Goal: Task Accomplishment & Management: Use online tool/utility

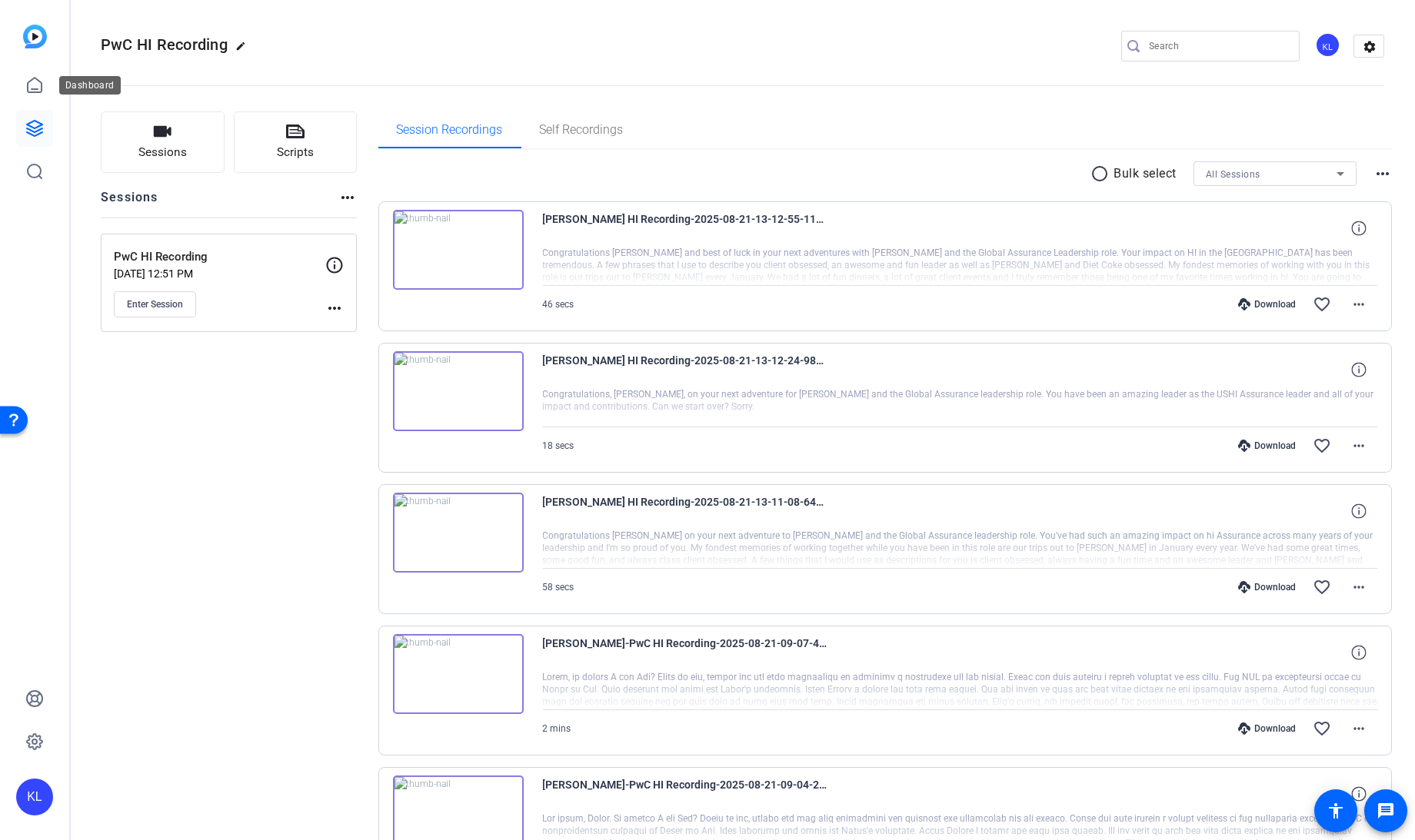
scroll to position [944, 0]
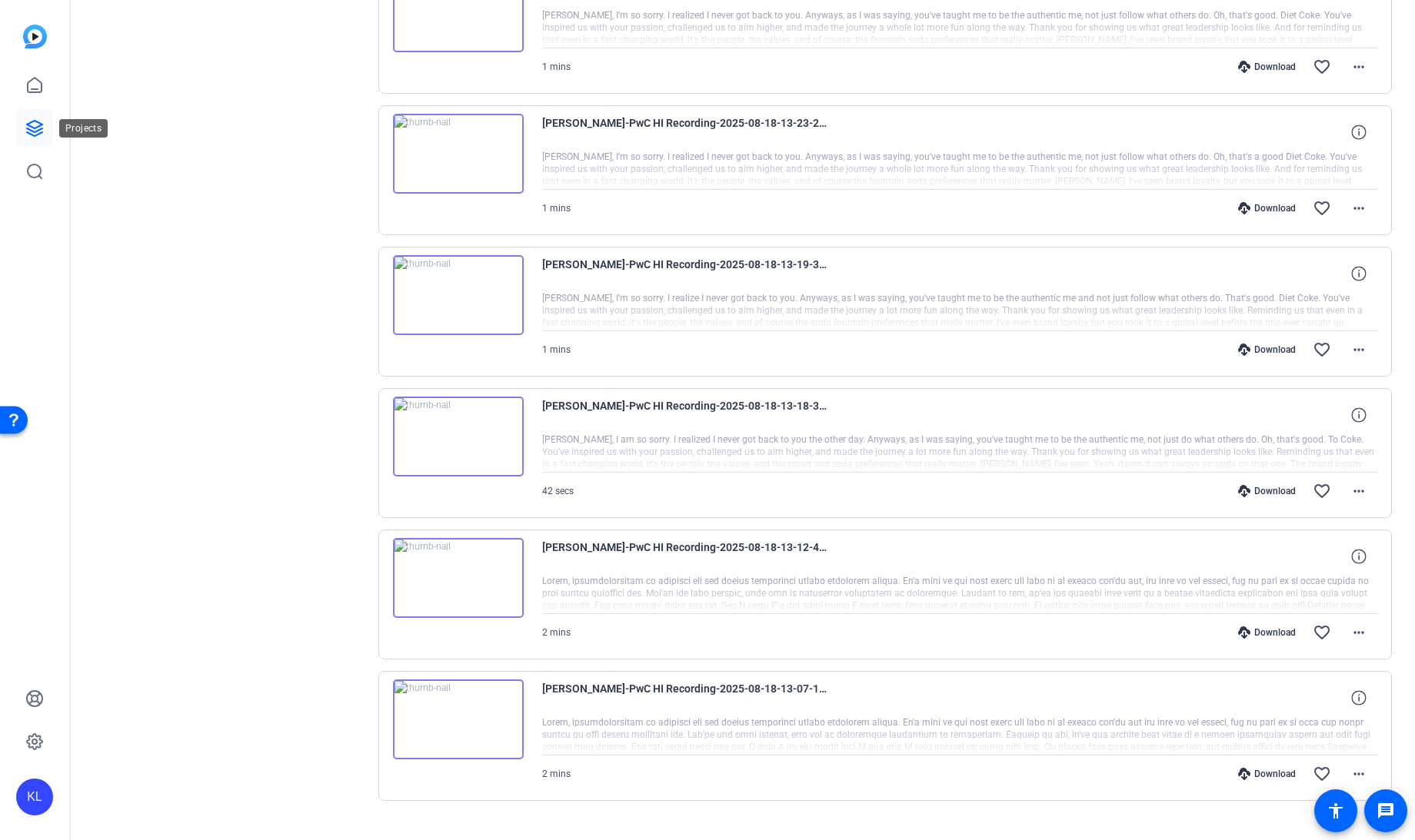
click at [32, 116] on link at bounding box center [35, 128] width 37 height 37
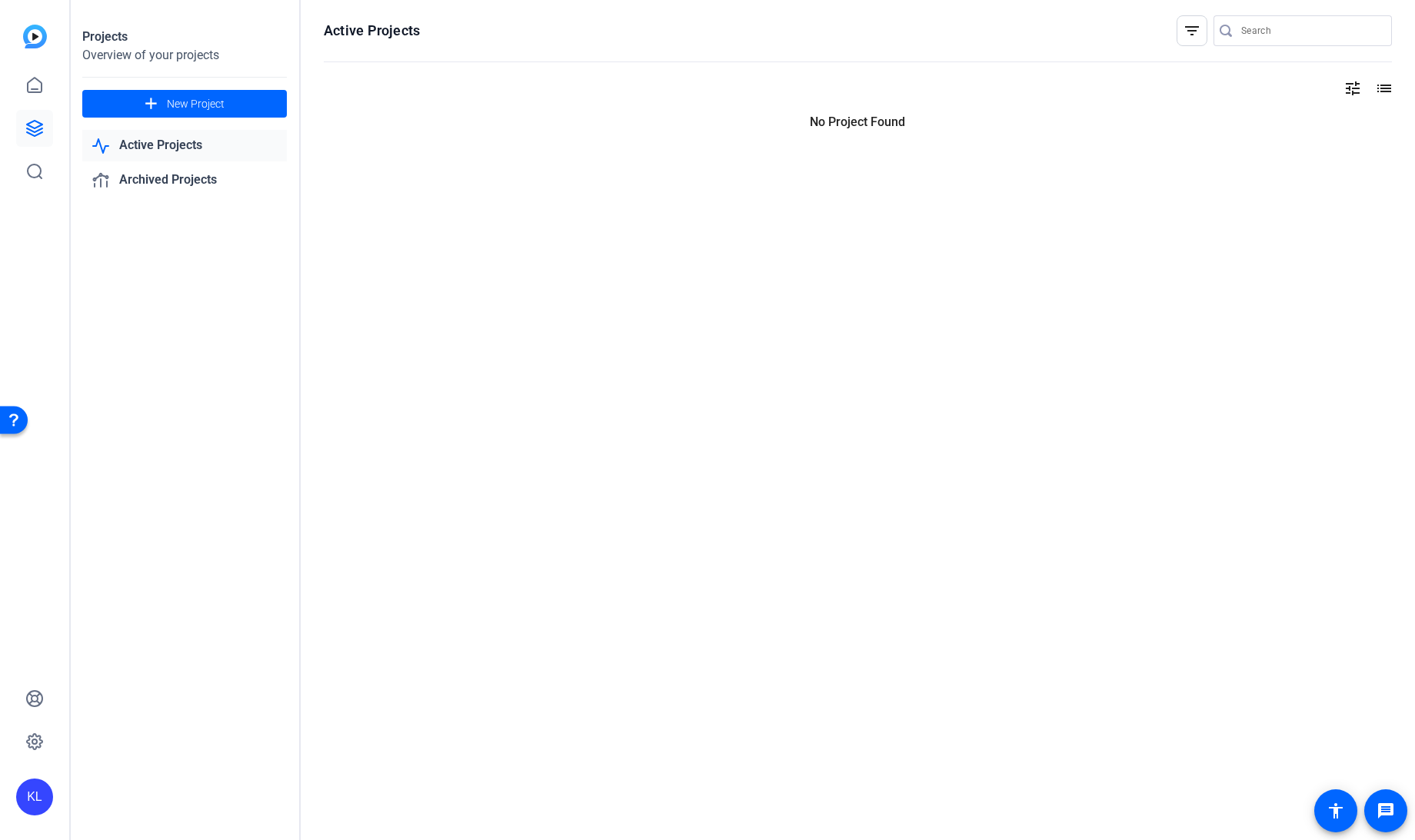
scroll to position [0, 0]
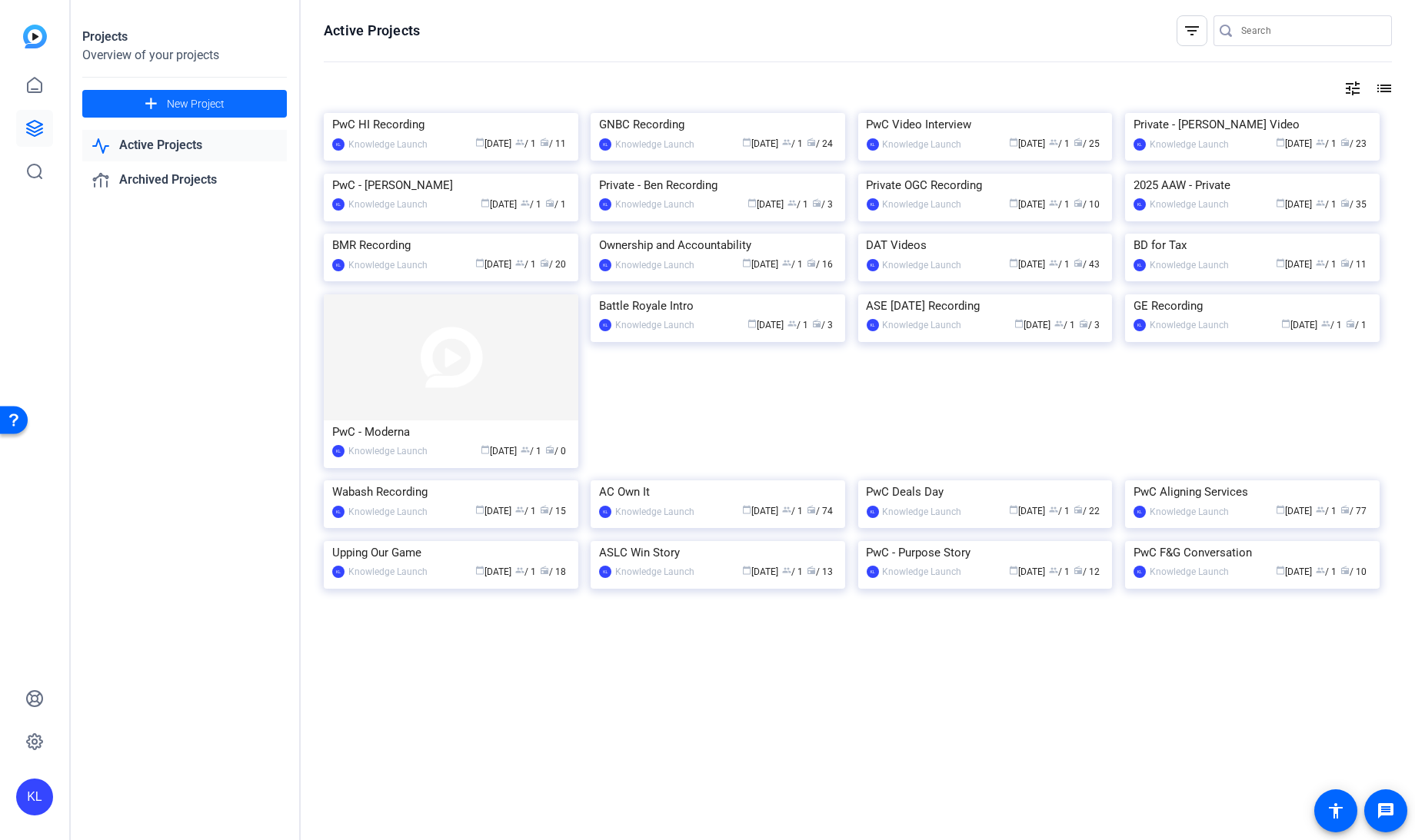
click at [154, 101] on mat-icon "add" at bounding box center [151, 104] width 19 height 19
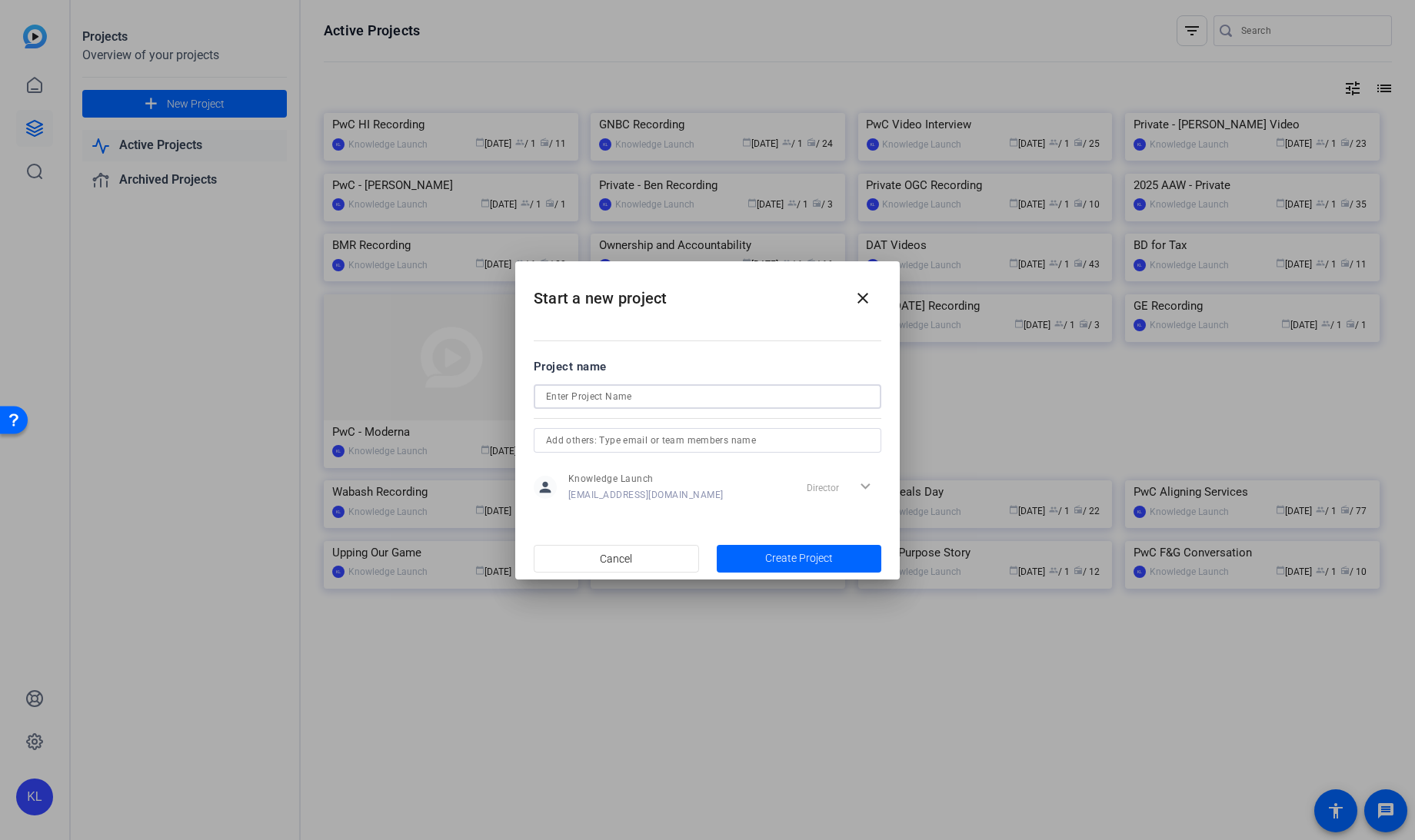
click at [586, 388] on input at bounding box center [707, 397] width 323 height 19
type input "HI Actor Recording"
click at [793, 564] on span "Create Project" at bounding box center [798, 558] width 67 height 16
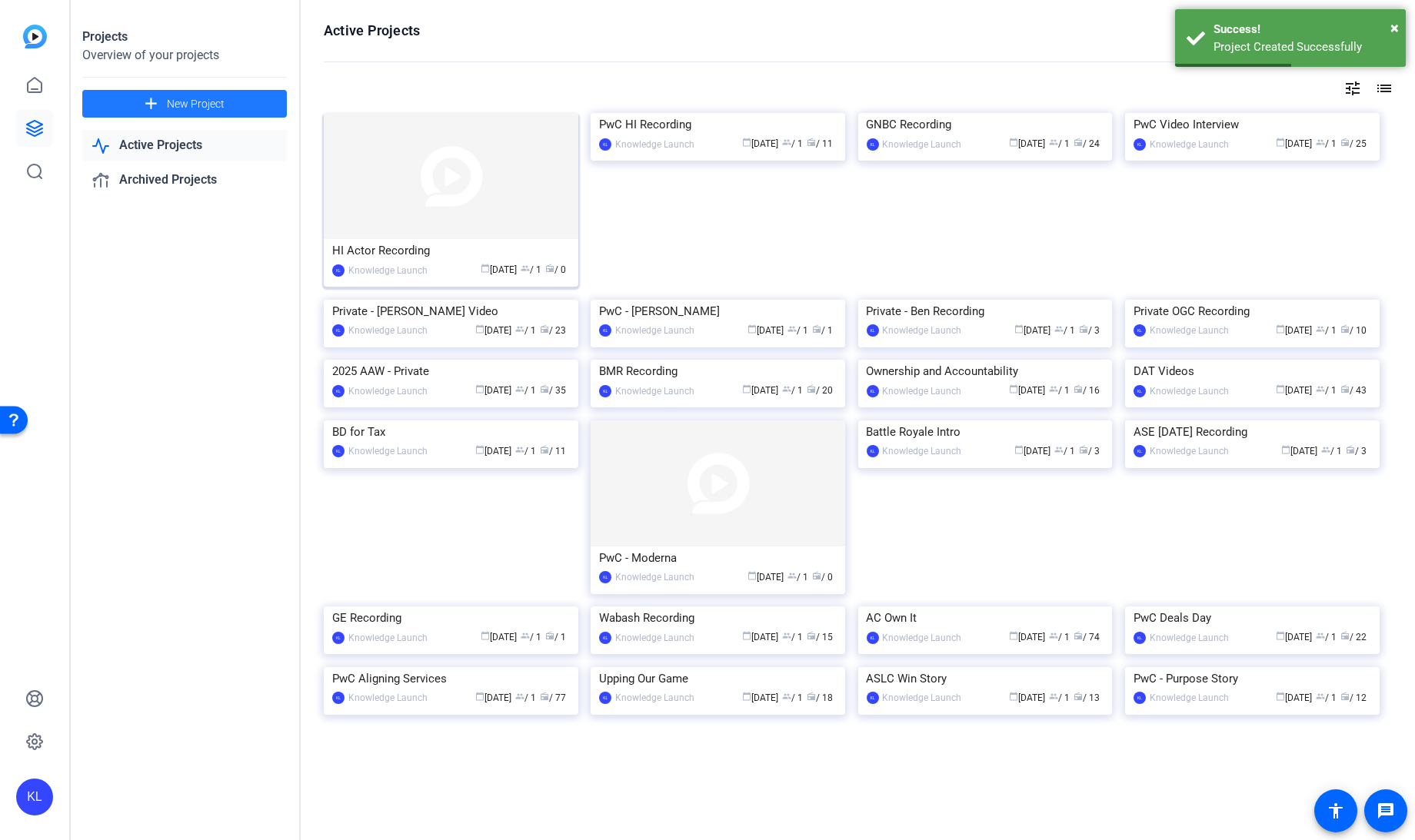
click at [380, 227] on img at bounding box center [450, 176] width 255 height 126
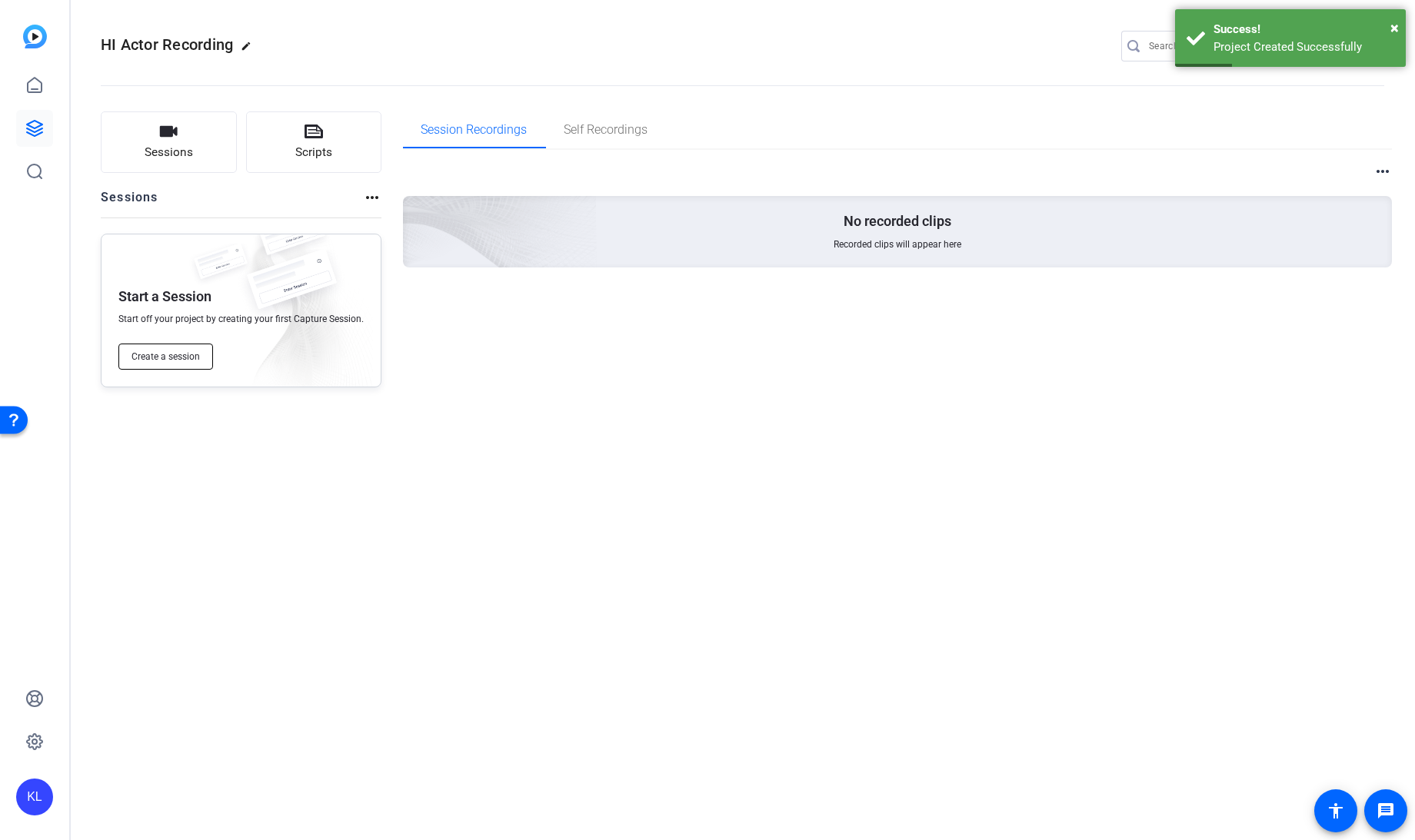
click at [178, 355] on span "Create a session" at bounding box center [166, 357] width 68 height 12
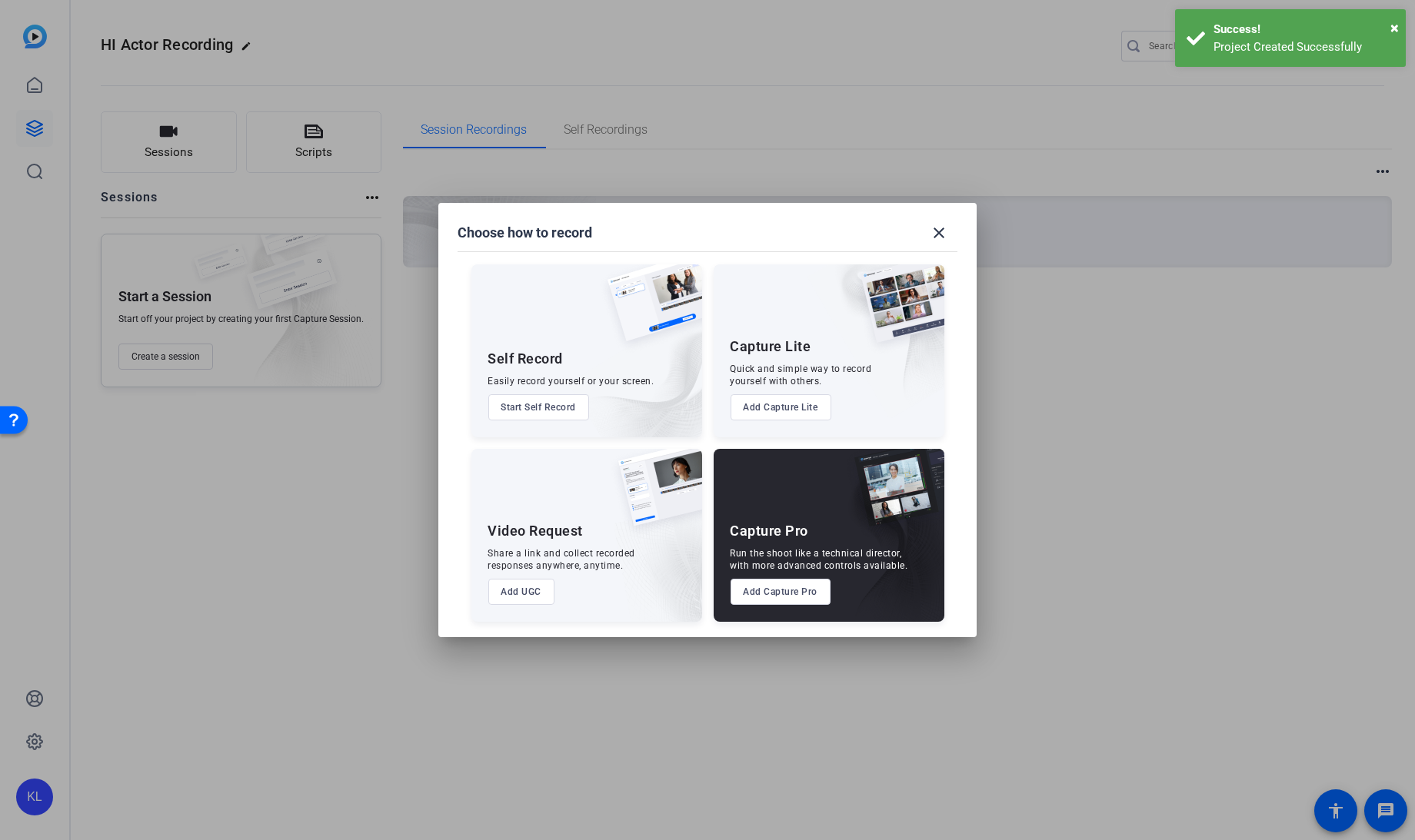
click at [761, 592] on button "Add Capture Pro" at bounding box center [781, 592] width 101 height 26
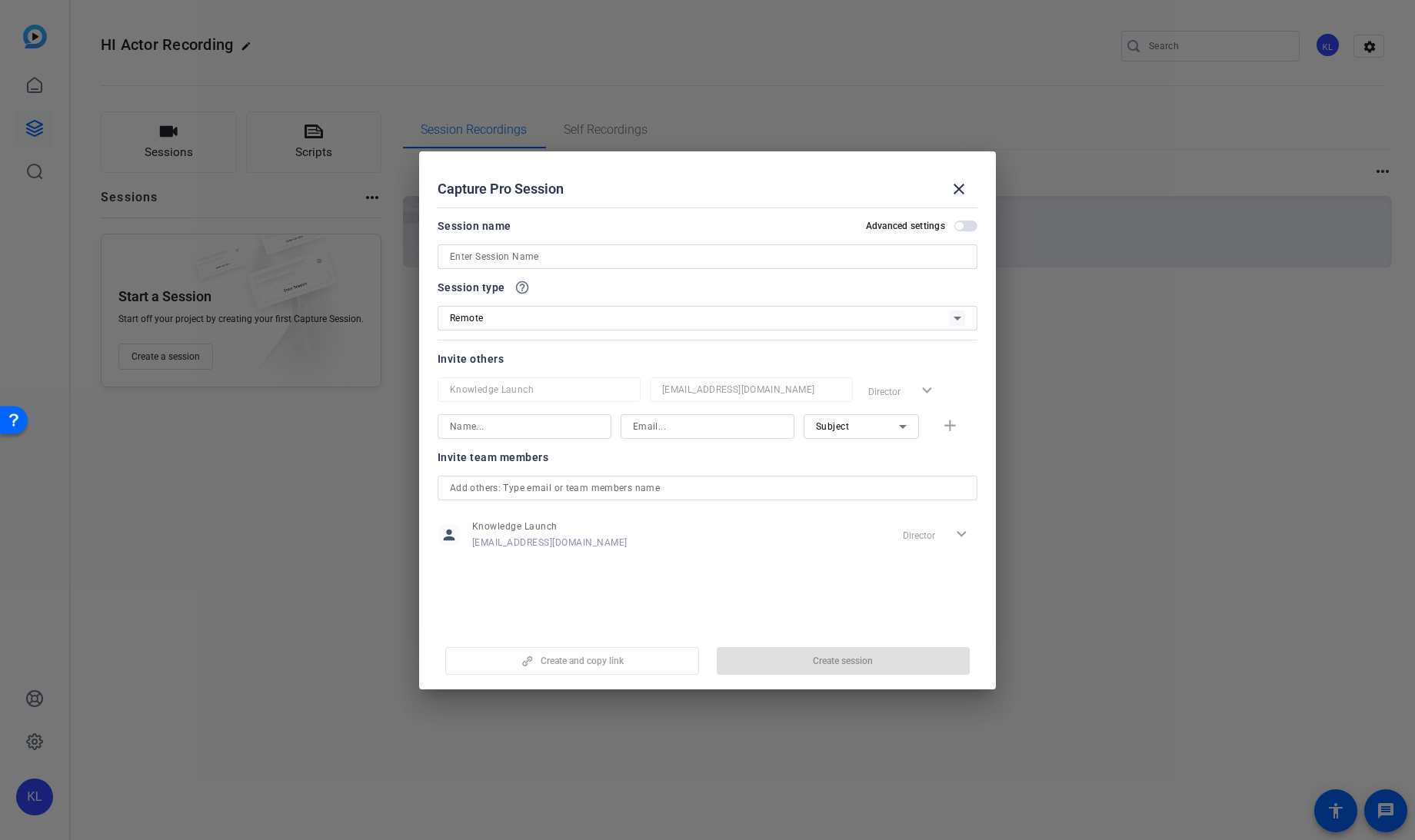
click at [582, 254] on input at bounding box center [707, 257] width 515 height 19
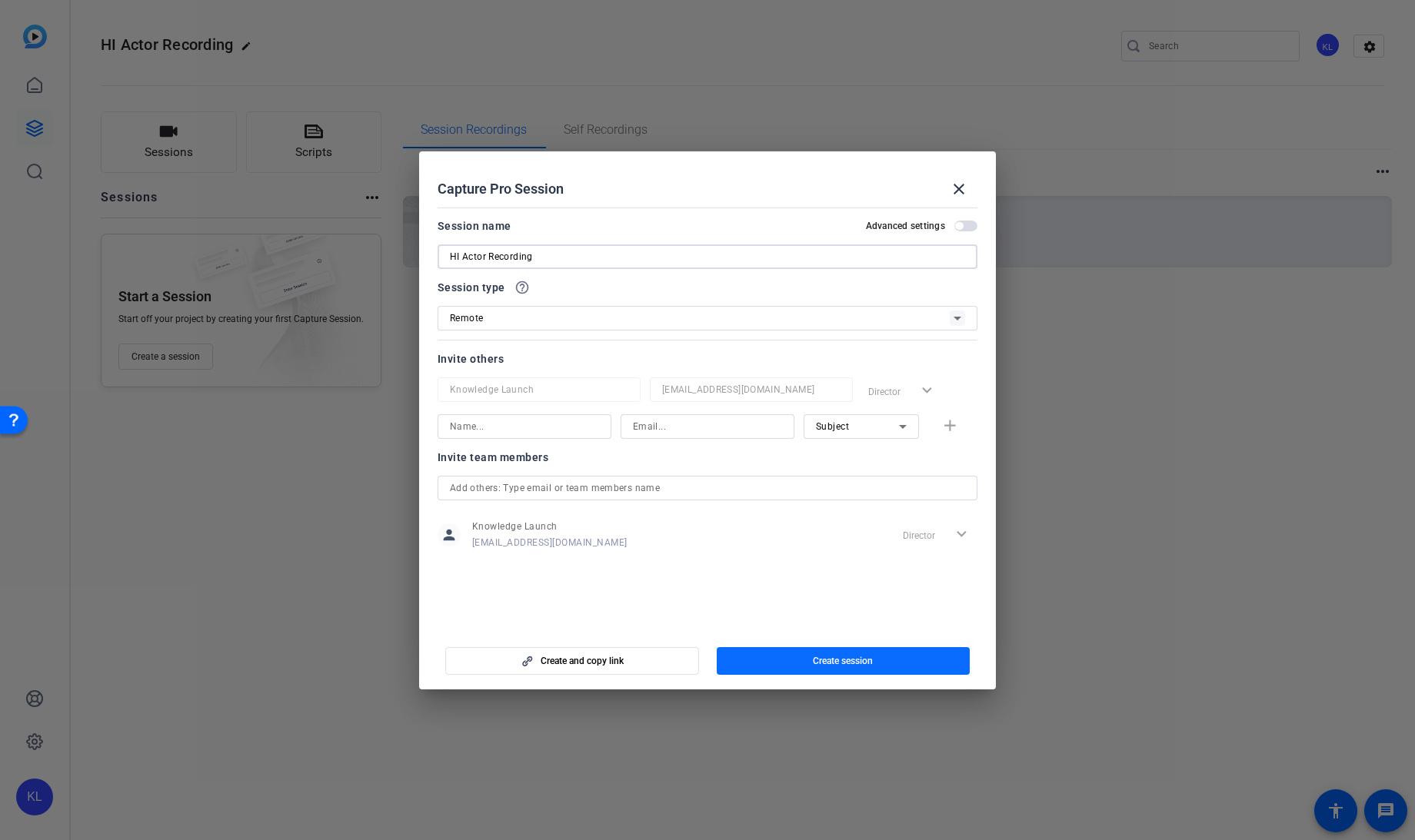
type input "HI Actor Recording"
click at [821, 657] on span "Create session" at bounding box center [843, 661] width 60 height 12
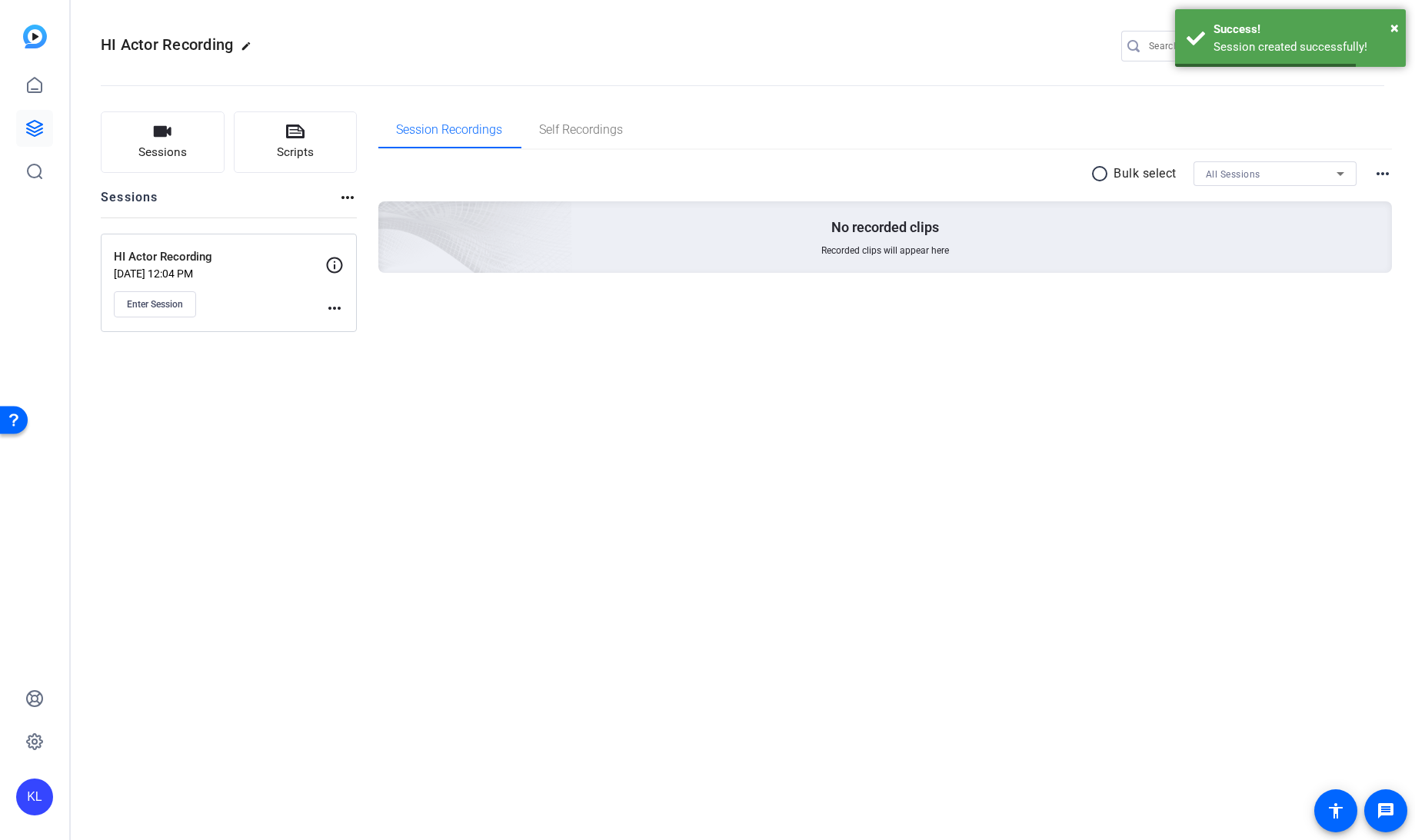
click at [335, 308] on mat-icon "more_horiz" at bounding box center [334, 309] width 19 height 19
click at [354, 326] on span "Edit Session" at bounding box center [372, 330] width 70 height 19
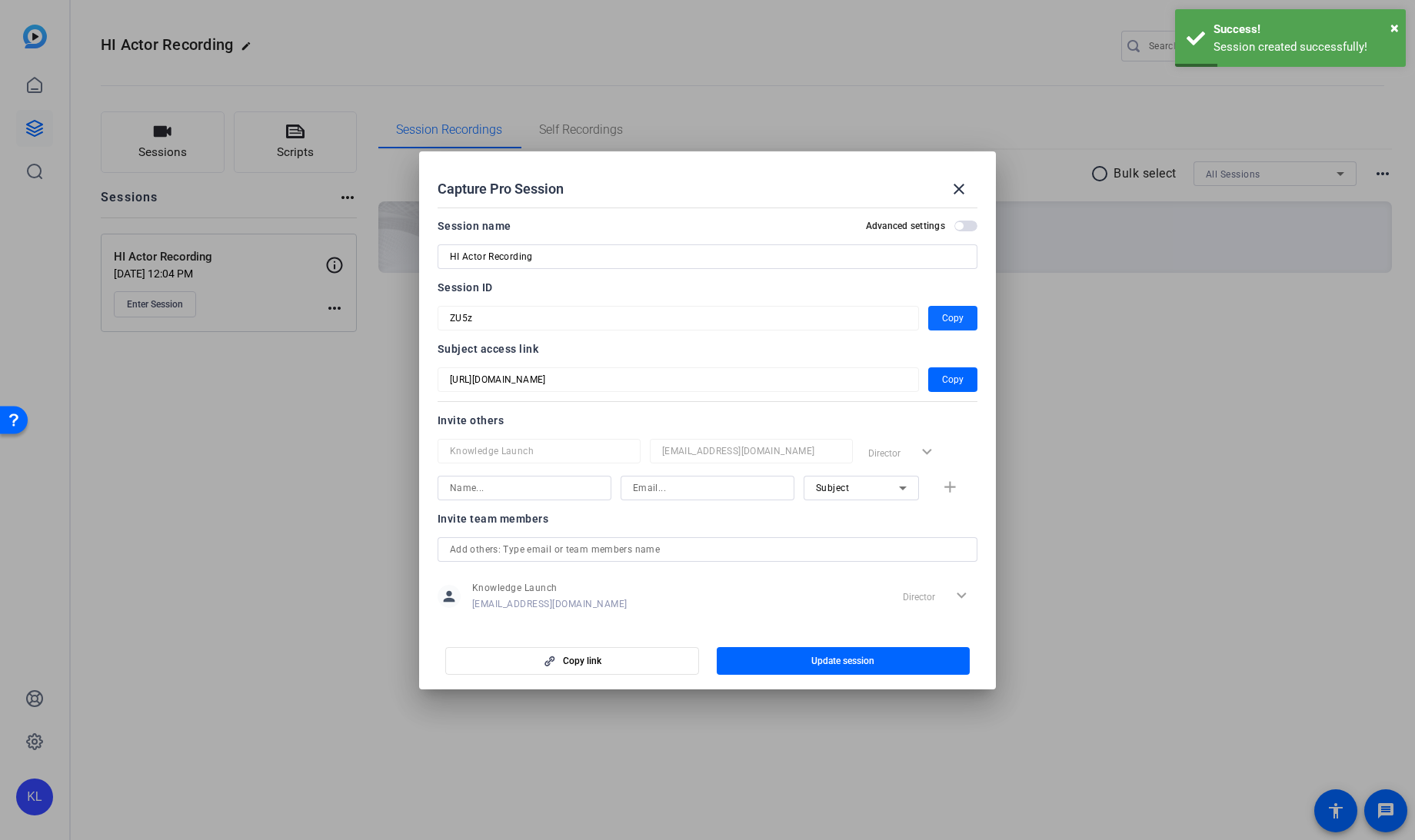
click at [942, 315] on span "Copy" at bounding box center [952, 319] width 22 height 19
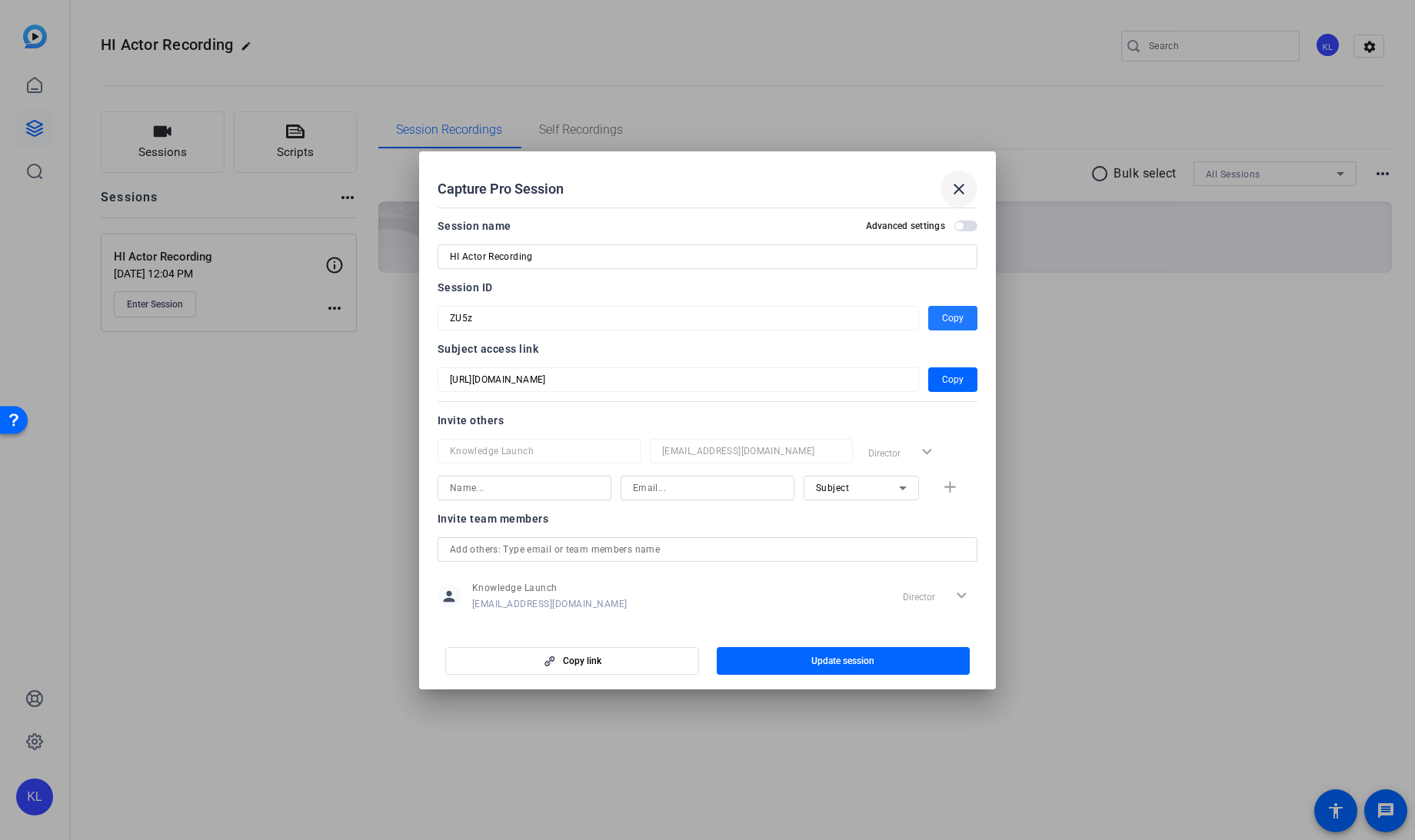
click at [963, 191] on mat-icon "close" at bounding box center [959, 190] width 19 height 19
